Goal: Task Accomplishment & Management: Use online tool/utility

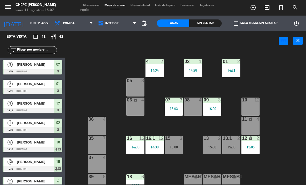
click at [117, 66] on div "02 1 14:28 4 2 14:34 01 2 14:21 05 8 06 lock 4 07 3 13:53 09 3 15:00 10 12 08 4…" at bounding box center [187, 117] width 238 height 134
click at [39, 48] on input "text" at bounding box center [37, 50] width 40 height 6
click at [214, 20] on div "Sin sentar" at bounding box center [205, 23] width 32 height 8
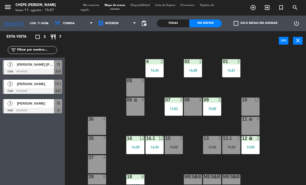
click at [43, 63] on span "[PERSON_NAME] [PERSON_NAME]" at bounding box center [35, 64] width 37 height 5
click at [26, 107] on div "[PERSON_NAME]" at bounding box center [35, 103] width 38 height 9
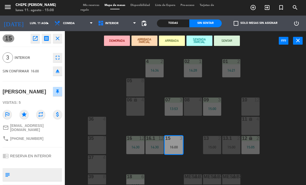
click at [228, 37] on button "SENTAR" at bounding box center [227, 41] width 26 height 10
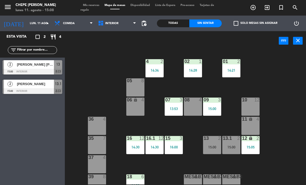
click at [214, 143] on div "13 2 15:00" at bounding box center [212, 145] width 18 height 18
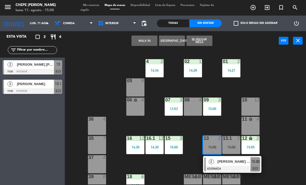
click at [240, 163] on span "[PERSON_NAME] [PERSON_NAME]" at bounding box center [234, 161] width 33 height 5
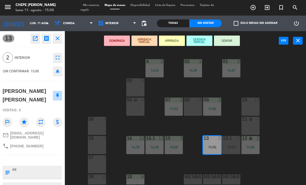
click at [223, 40] on button "SENTAR" at bounding box center [227, 41] width 26 height 10
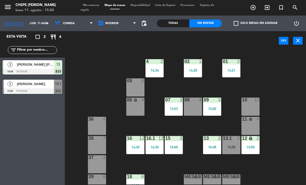
click at [280, 110] on div "02 1 14:28 4 2 14:34 01 2 14:21 05 8 06 lock 4 07 3 13:53 09 3 15:00 10 12 08 4…" at bounding box center [187, 117] width 238 height 134
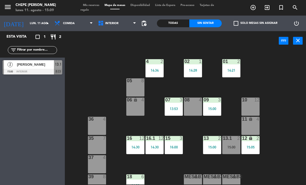
click at [29, 60] on div "[PERSON_NAME]" at bounding box center [35, 64] width 38 height 9
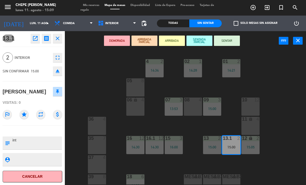
click at [228, 36] on button "SENTAR" at bounding box center [227, 41] width 26 height 10
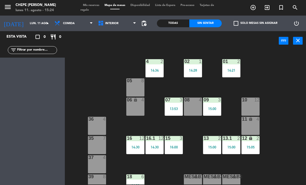
click at [177, 101] on div at bounding box center [174, 99] width 9 height 5
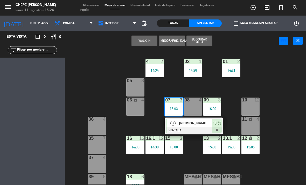
click at [188, 122] on span "[PERSON_NAME]" at bounding box center [195, 122] width 33 height 5
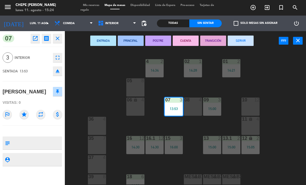
click at [240, 38] on button "SERVIR" at bounding box center [241, 41] width 26 height 10
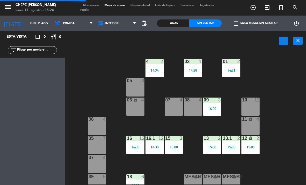
click at [284, 99] on div "02 1 14:28 4 2 14:34 01 2 14:21 05 8 06 lock 4 07 4 09 3 15:00 10 12 08 4 11 lo…" at bounding box center [187, 117] width 238 height 134
click at [179, 108] on div "07 4" at bounding box center [174, 106] width 18 height 18
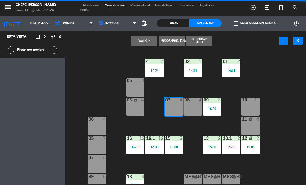
click at [147, 42] on button "WALK IN" at bounding box center [144, 41] width 26 height 10
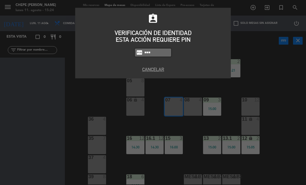
type input "9567"
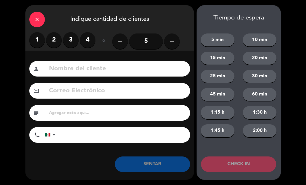
click at [77, 41] on label "3" at bounding box center [71, 40] width 16 height 16
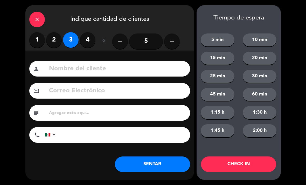
click at [81, 69] on input at bounding box center [117, 69] width 138 height 11
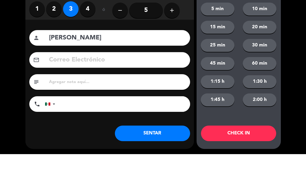
type input "[PERSON_NAME]"
click at [9, 40] on div "close Indique cantidad de clientes 1 2 3 4 ó remove 5 add Nombre del cliente pe…" at bounding box center [153, 92] width 306 height 185
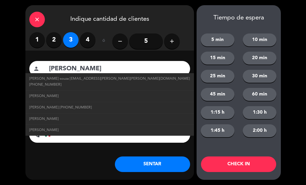
click at [154, 163] on button "SENTAR" at bounding box center [152, 164] width 75 height 16
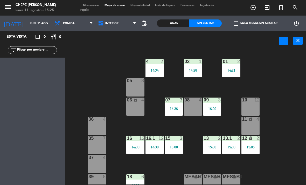
click at [237, 63] on div "2" at bounding box center [238, 61] width 3 height 5
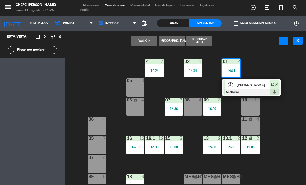
click at [237, 85] on span "[PERSON_NAME]" at bounding box center [253, 84] width 33 height 5
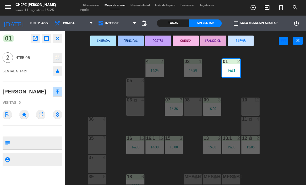
click at [248, 36] on button "SERVIR" at bounding box center [241, 41] width 26 height 10
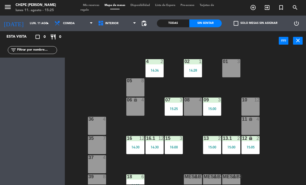
click at [233, 68] on div "01 3" at bounding box center [231, 68] width 18 height 18
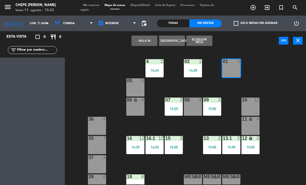
click at [143, 39] on button "WALK IN" at bounding box center [144, 41] width 26 height 10
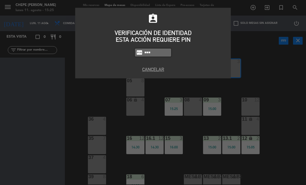
type input "9567"
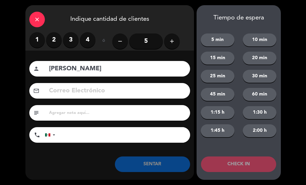
type input "[PERSON_NAME]"
click at [57, 42] on label "2" at bounding box center [54, 40] width 16 height 16
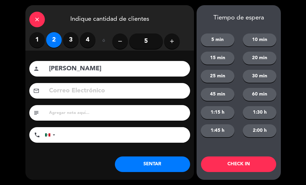
click at [158, 166] on button "SENTAR" at bounding box center [152, 164] width 75 height 16
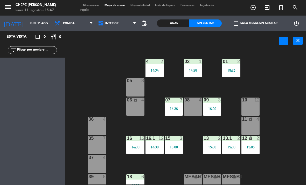
click at [274, 50] on div "power_input close" at bounding box center [172, 41] width 214 height 20
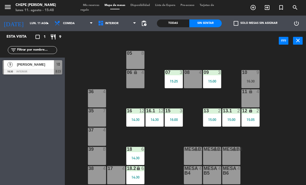
scroll to position [27, 0]
click at [118, 172] on div "17 4" at bounding box center [116, 175] width 18 height 18
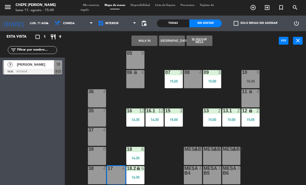
click at [117, 175] on div "17 4" at bounding box center [116, 175] width 18 height 18
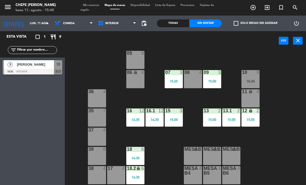
click at [118, 171] on div at bounding box center [116, 168] width 9 height 5
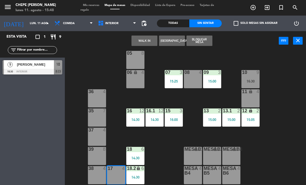
click at [148, 44] on button "WALK IN" at bounding box center [144, 41] width 26 height 10
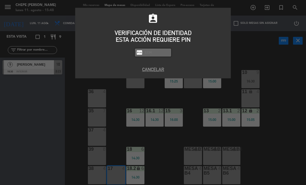
type input "0"
type input "9567"
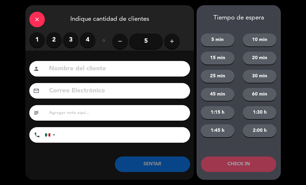
click at [51, 35] on label "2" at bounding box center [54, 40] width 16 height 16
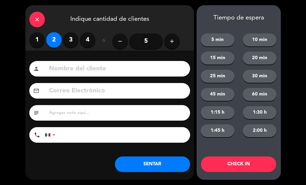
click at [69, 64] on input at bounding box center [117, 69] width 138 height 11
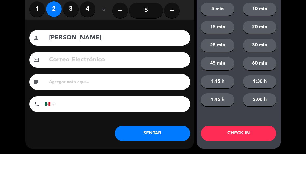
type input "[PERSON_NAME]"
click at [5, 52] on div "close Indique cantidad de clientes 1 2 3 4 ó remove 5 add Nombre del cliente pe…" at bounding box center [153, 92] width 306 height 185
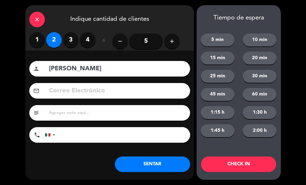
click at [162, 166] on button "SENTAR" at bounding box center [152, 164] width 75 height 16
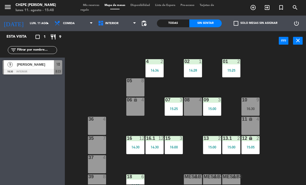
scroll to position [0, 0]
click at [193, 81] on div "02 1 14:28 4 2 14:34 01 2 15:25 05 8 06 lock 4 07 3 15:25 09 3 15:00 10 9 16:30…" at bounding box center [187, 117] width 238 height 134
click at [187, 77] on div "02 1 14:28" at bounding box center [193, 68] width 18 height 18
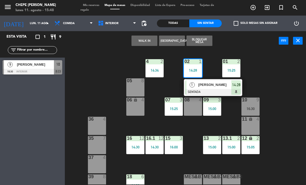
click at [198, 65] on div "02 1 14:28" at bounding box center [193, 68] width 18 height 18
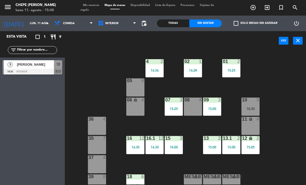
click at [201, 67] on div "02 1 14:28" at bounding box center [193, 68] width 18 height 18
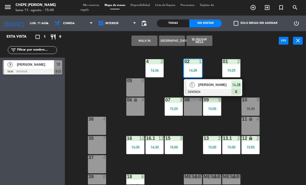
click at [211, 90] on div at bounding box center [213, 92] width 56 height 6
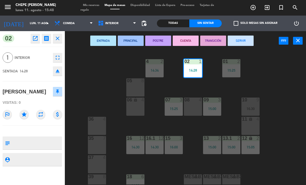
click at [247, 39] on button "SERVIR" at bounding box center [241, 41] width 26 height 10
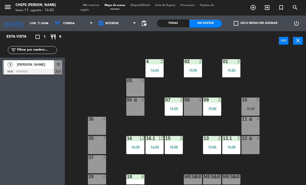
click at [96, 10] on div "Mis reservas Mapa de mesas Disponibilidad Lista de Espera Pre-acceso Tarjetas d…" at bounding box center [152, 7] width 145 height 9
click at [120, 6] on span "Mapa de mesas" at bounding box center [115, 5] width 26 height 3
click at [22, 65] on span "[PERSON_NAME]" at bounding box center [35, 64] width 37 height 5
click at [284, 119] on div "02 2 15:05 4 2 14:34 01 2 15:25 05 8 06 lock 4 07 3 15:25 09 3 15:00 10 9 16:30…" at bounding box center [187, 117] width 238 height 134
click at [158, 145] on div "14:30" at bounding box center [154, 147] width 18 height 4
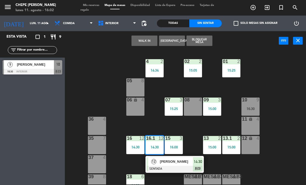
click at [154, 149] on div "16.1 12 14:30" at bounding box center [154, 145] width 18 height 18
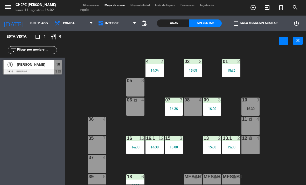
click at [156, 143] on div "16.1 12 14:30" at bounding box center [154, 145] width 18 height 18
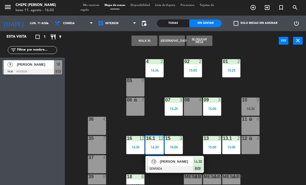
click at [169, 165] on div "[PERSON_NAME]" at bounding box center [176, 161] width 34 height 9
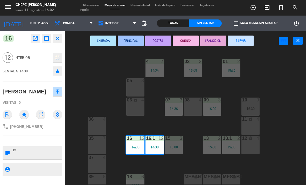
click at [244, 42] on button "SERVIR" at bounding box center [241, 41] width 26 height 10
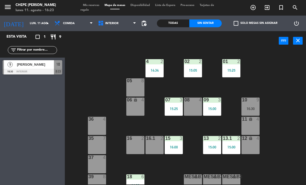
click at [256, 109] on div "16:30" at bounding box center [250, 109] width 18 height 4
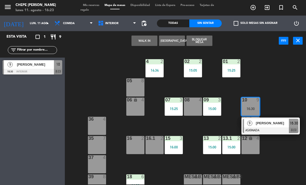
click at [293, 132] on div at bounding box center [271, 130] width 56 height 6
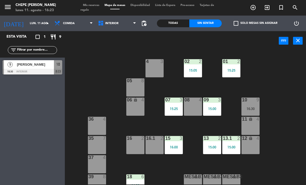
click at [98, 127] on div "36 4" at bounding box center [97, 126] width 18 height 18
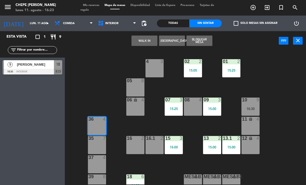
click at [144, 32] on div "WALK IN [GEOGRAPHIC_DATA] Bloquear Mesa power_input close" at bounding box center [172, 41] width 214 height 20
click at [143, 38] on button "WALK IN" at bounding box center [144, 41] width 26 height 10
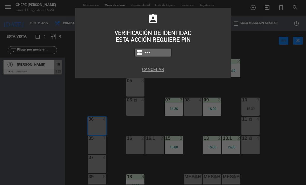
type input "9567"
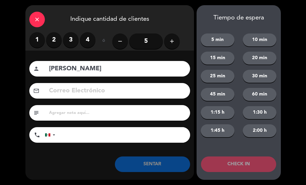
type input "[PERSON_NAME]"
click at [179, 40] on button "add" at bounding box center [172, 41] width 16 height 16
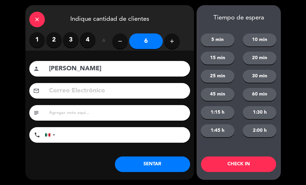
click at [176, 44] on button "add" at bounding box center [172, 41] width 16 height 16
click at [175, 44] on button "add" at bounding box center [172, 41] width 16 height 16
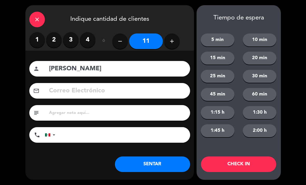
click at [175, 44] on icon "add" at bounding box center [172, 41] width 6 height 6
type input "12"
click at [174, 167] on button "SENTAR" at bounding box center [152, 164] width 75 height 16
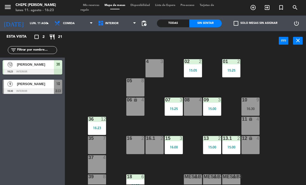
click at [253, 107] on div "16:30" at bounding box center [250, 109] width 18 height 4
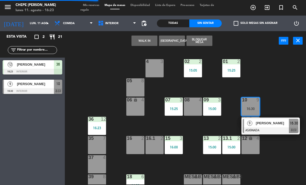
click at [263, 125] on span "[PERSON_NAME]" at bounding box center [272, 122] width 33 height 5
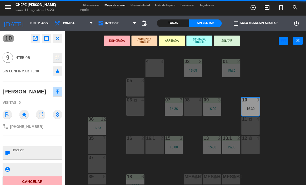
click at [141, 146] on div "16 2" at bounding box center [135, 145] width 18 height 18
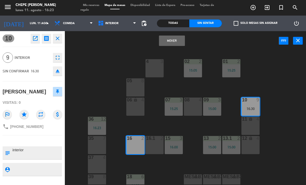
click at [157, 145] on div "16.1 2" at bounding box center [154, 145] width 18 height 18
click at [174, 40] on button "Mover y Unir" at bounding box center [172, 41] width 26 height 10
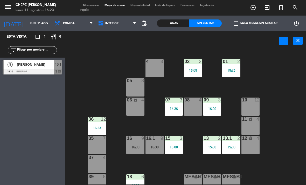
click at [157, 143] on div "16.1 9 16:30" at bounding box center [154, 145] width 18 height 18
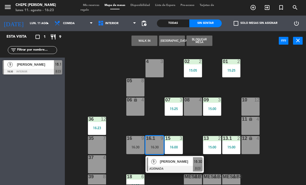
click at [204, 152] on div "13 2 15:00" at bounding box center [212, 145] width 18 height 18
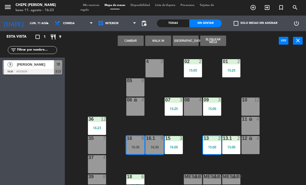
click at [150, 143] on div "16.1 9 16:30" at bounding box center [154, 145] width 18 height 18
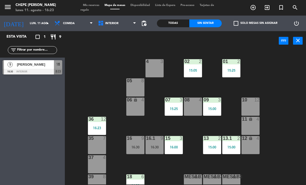
click at [169, 164] on div "02 2 15:05 4 3 01 2 15:25 05 8 06 lock 4 07 3 15:25 09 3 15:00 10 12 08 4 11 lo…" at bounding box center [187, 117] width 238 height 134
click at [160, 143] on div "16.1 9 16:30" at bounding box center [154, 145] width 18 height 18
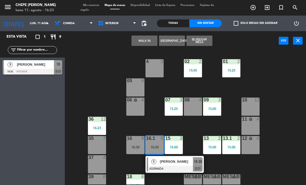
click at [167, 162] on span "[PERSON_NAME]" at bounding box center [176, 161] width 33 height 5
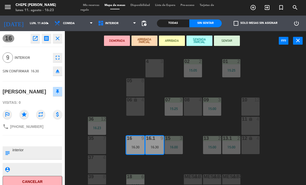
click at [227, 44] on button "SENTAR" at bounding box center [227, 41] width 26 height 10
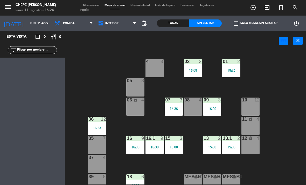
click at [90, 21] on icon at bounding box center [91, 23] width 2 height 4
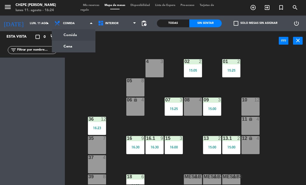
click at [72, 45] on ng-component "menu Chepe [PERSON_NAME] lunes 11. agosto - 16:24 Mis reservas Mapa de mesas Di…" at bounding box center [153, 92] width 306 height 185
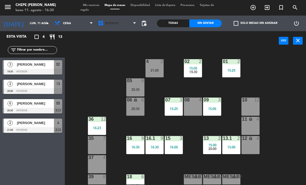
click at [120, 26] on span "Interior" at bounding box center [117, 23] width 44 height 11
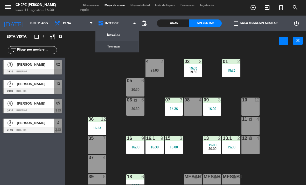
click at [114, 47] on ng-component "menu Chepe [PERSON_NAME] lunes 11. agosto - 16:30 Mis reservas Mapa de mesas Di…" at bounding box center [153, 92] width 306 height 185
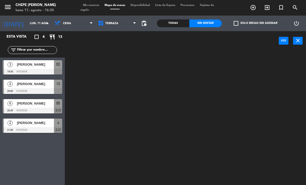
click at [110, 19] on span "Terraza" at bounding box center [117, 23] width 44 height 11
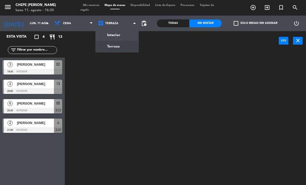
click at [119, 34] on ng-component "menu Chepe [PERSON_NAME] lunes 11. agosto - 16:30 Mis reservas Mapa de mesas Di…" at bounding box center [153, 92] width 306 height 185
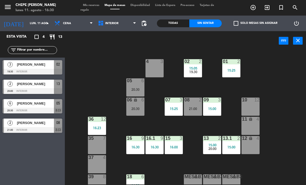
scroll to position [10, 0]
click at [109, 25] on span "Interior" at bounding box center [111, 23] width 13 height 3
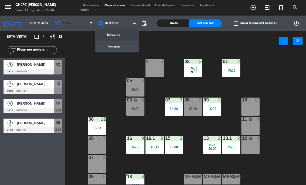
click at [78, 25] on span "Cena" at bounding box center [74, 23] width 44 height 11
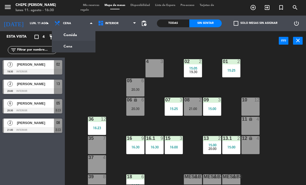
click at [73, 36] on ng-component "menu Chepe [PERSON_NAME] lunes 11. agosto - 16:30 Mis reservas Mapa de mesas Di…" at bounding box center [153, 92] width 306 height 185
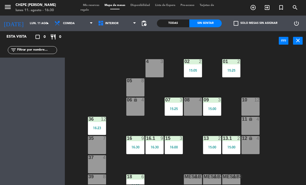
scroll to position [0, 0]
click at [156, 70] on div "4 3" at bounding box center [154, 68] width 18 height 18
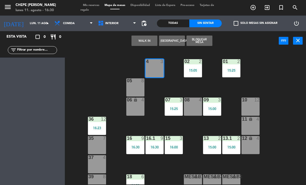
click at [146, 39] on button "WALK IN" at bounding box center [144, 41] width 26 height 10
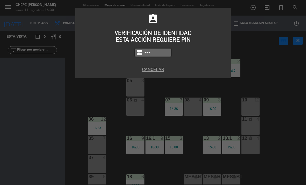
type input "9567"
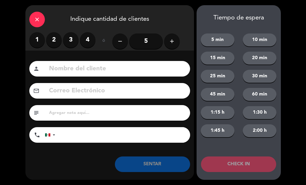
click at [55, 39] on label "2" at bounding box center [54, 40] width 16 height 16
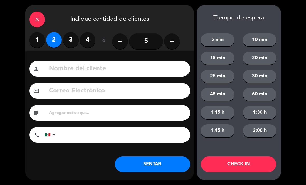
click at [67, 72] on input at bounding box center [117, 69] width 138 height 11
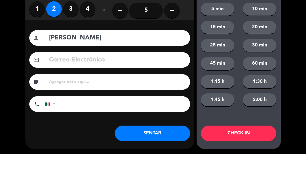
type input "[PERSON_NAME]"
click at [20, 50] on div "close Indique cantidad de clientes 1 2 3 4 ó remove 5 add Nombre del cliente pe…" at bounding box center [153, 92] width 306 height 185
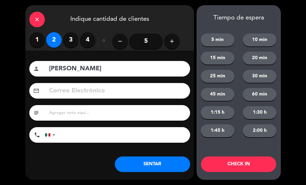
click at [172, 160] on button "SENTAR" at bounding box center [152, 164] width 75 height 16
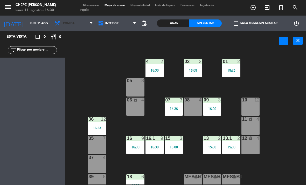
click at [78, 25] on span "Comida" at bounding box center [74, 23] width 44 height 11
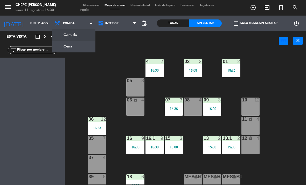
scroll to position [-1, 0]
click at [68, 46] on ng-component "menu Chepe [PERSON_NAME] lunes 11. agosto - 16:30 Mis reservas Mapa de mesas Di…" at bounding box center [153, 92] width 306 height 185
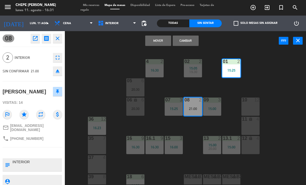
click at [161, 40] on button "Mover" at bounding box center [158, 41] width 26 height 10
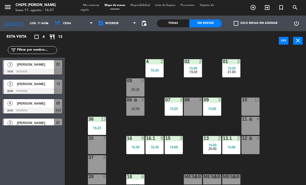
scroll to position [10, 0]
click at [95, 6] on span "Mis reservas" at bounding box center [91, 5] width 22 height 3
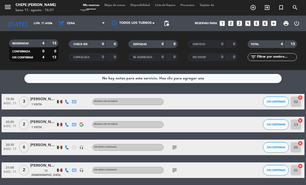
click at [177, 149] on icon "subject" at bounding box center [174, 147] width 6 height 6
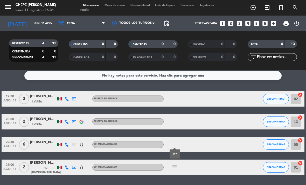
scroll to position [2, 0]
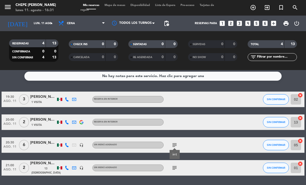
click at [175, 166] on icon "subject" at bounding box center [174, 168] width 6 height 6
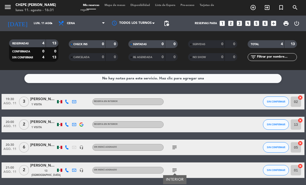
scroll to position [0, 0]
click at [119, 5] on span "Mapa de mesas" at bounding box center [115, 5] width 26 height 3
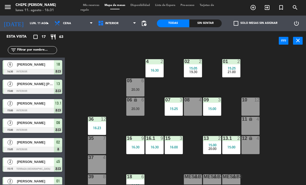
click at [114, 22] on span "Interior" at bounding box center [111, 23] width 13 height 3
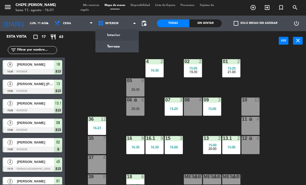
click at [118, 51] on ng-component "menu Chepe [PERSON_NAME] lunes 11. agosto - 16:31 Mis reservas Mapa de mesas Di…" at bounding box center [153, 92] width 306 height 185
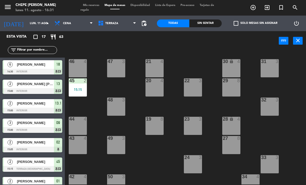
click at [77, 94] on div "45 2 15:15" at bounding box center [78, 87] width 18 height 18
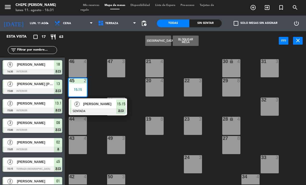
click at [85, 108] on div "[PERSON_NAME]" at bounding box center [100, 104] width 34 height 9
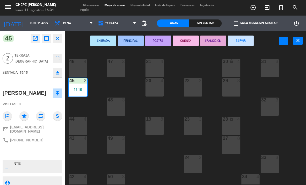
click at [241, 41] on button "SERVIR" at bounding box center [241, 41] width 26 height 10
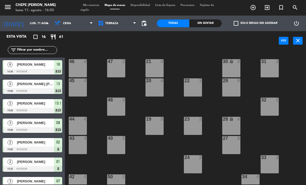
click at [114, 24] on span "Terraza" at bounding box center [111, 23] width 13 height 3
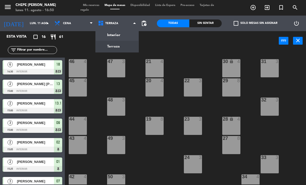
click at [191, 46] on div "power_input close" at bounding box center [172, 41] width 214 height 20
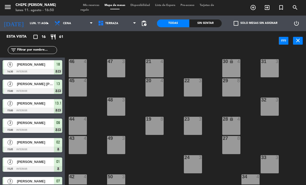
click at [203, 23] on div "Sin sentar" at bounding box center [205, 23] width 32 height 8
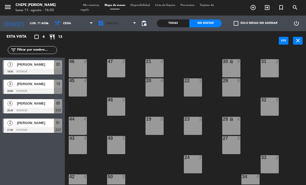
click at [118, 25] on span "Terraza" at bounding box center [117, 23] width 44 height 11
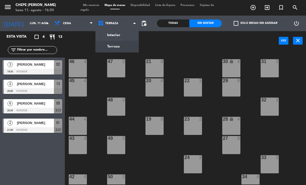
click at [125, 35] on ng-component "menu Chepe [PERSON_NAME] lunes 11. agosto - 16:50 Mis reservas Mapa de mesas Di…" at bounding box center [153, 92] width 306 height 185
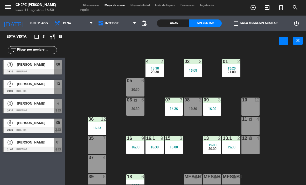
click at [117, 22] on span "Interior" at bounding box center [111, 23] width 13 height 3
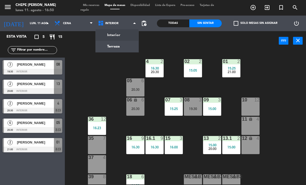
click at [102, 75] on div "02 2 15:05 4 2 16:30 20:30 01 2 15:25 21:00 05 6 20:30 06 lock 6 20:30 07 3 15:…" at bounding box center [187, 117] width 238 height 134
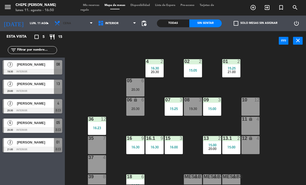
click at [87, 29] on span "Cena" at bounding box center [74, 23] width 44 height 11
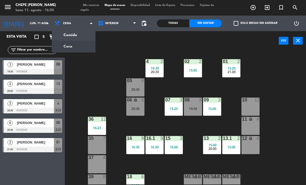
click at [98, 87] on div "02 2 15:05 4 2 16:30 20:30 01 2 15:25 21:00 05 6 20:30 06 lock 6 20:30 07 3 15:…" at bounding box center [187, 117] width 238 height 134
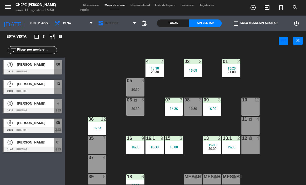
click at [113, 27] on span "Interior" at bounding box center [117, 23] width 44 height 11
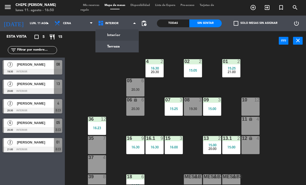
click at [118, 46] on ng-component "menu Chepe [PERSON_NAME] lunes 11. agosto - 16:50 Mis reservas Mapa de mesas Di…" at bounding box center [153, 92] width 306 height 185
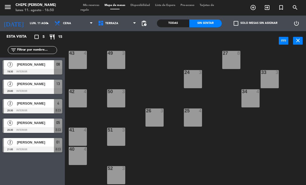
scroll to position [85, 0]
click at [47, 120] on span "[PERSON_NAME]" at bounding box center [35, 122] width 37 height 5
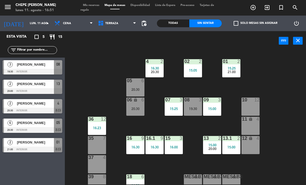
scroll to position [0, 0]
click at [157, 70] on span "20:30" at bounding box center [155, 72] width 8 height 4
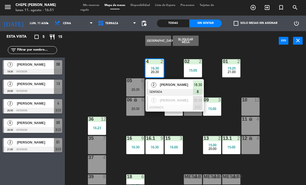
click at [184, 103] on div "[PERSON_NAME]" at bounding box center [176, 100] width 34 height 9
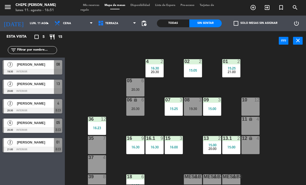
click at [189, 109] on div "19:30" at bounding box center [193, 109] width 18 height 4
click at [192, 87] on div "02 2 15:05 4 2 16:30 20:30 01 2 15:25 21:00 05 6 20:30 06 lock 6 20:30 07 3 15:…" at bounding box center [187, 117] width 238 height 134
click at [155, 73] on span "20:30" at bounding box center [155, 72] width 8 height 4
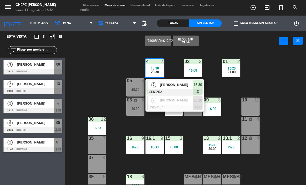
click at [184, 102] on span "[PERSON_NAME]" at bounding box center [176, 99] width 33 height 5
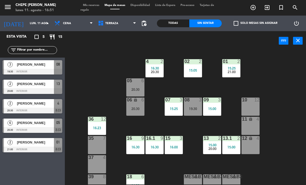
click at [158, 76] on div "4 2 16:30 20:30" at bounding box center [154, 68] width 18 height 18
click at [179, 68] on div "02 2 15:05 4 2 16:30 20:30 01 2 15:25 21:00 05 6 20:30 06 lock 6 20:30 07 3 15:…" at bounding box center [187, 117] width 238 height 134
click at [157, 74] on span "20:30" at bounding box center [155, 72] width 8 height 4
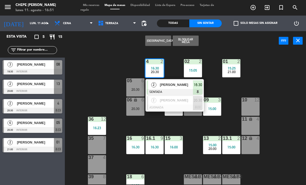
click at [133, 65] on div "02 2 15:05 4 2 16:30 20:30 2 [PERSON_NAME] SENTADA 16:30 2 [PERSON_NAME] ASIGNA…" at bounding box center [187, 117] width 238 height 134
